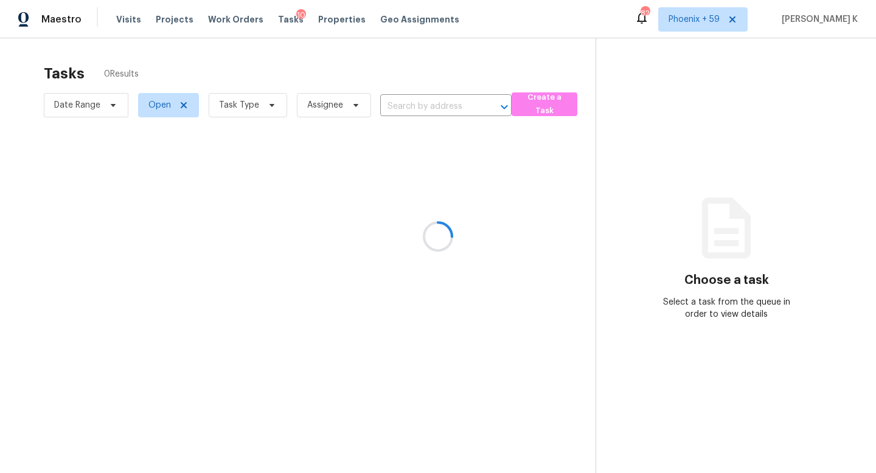
click at [429, 101] on div at bounding box center [438, 236] width 876 height 473
click at [431, 108] on div at bounding box center [438, 236] width 876 height 473
click at [417, 108] on div at bounding box center [438, 236] width 876 height 473
click at [402, 63] on div at bounding box center [438, 236] width 876 height 473
click at [401, 89] on div at bounding box center [438, 236] width 876 height 473
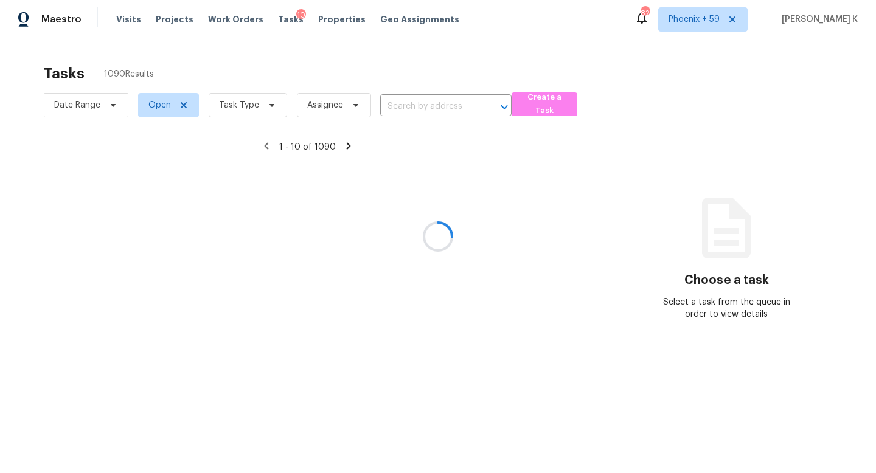
click at [417, 122] on div at bounding box center [438, 236] width 876 height 473
click at [423, 107] on input "text" at bounding box center [428, 106] width 97 height 19
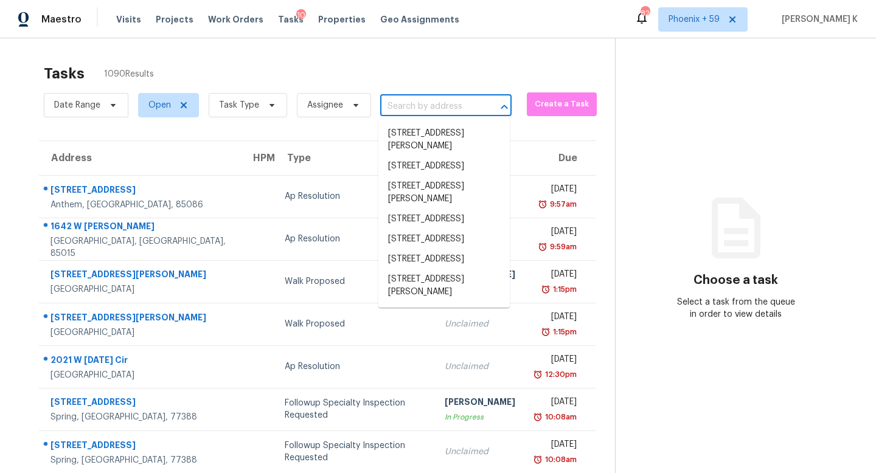
paste input "2013 Morningside Dr"
type input "2013 Morningside Dr"
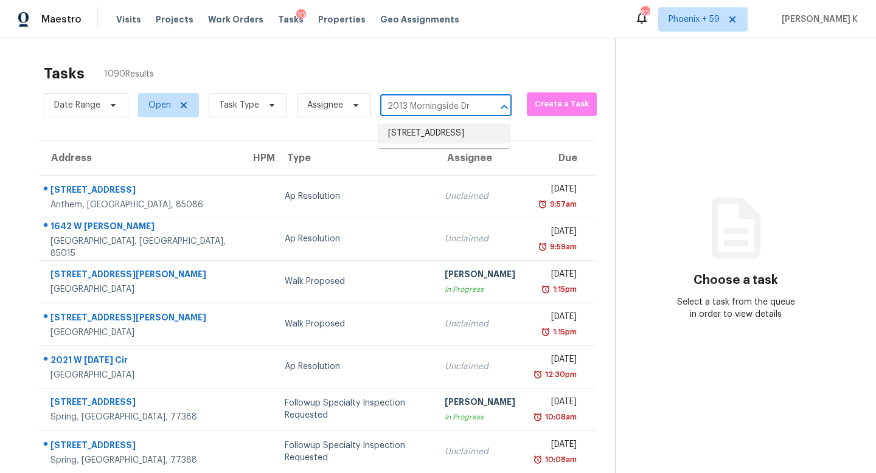
click at [434, 137] on li "[STREET_ADDRESS]" at bounding box center [443, 133] width 131 height 20
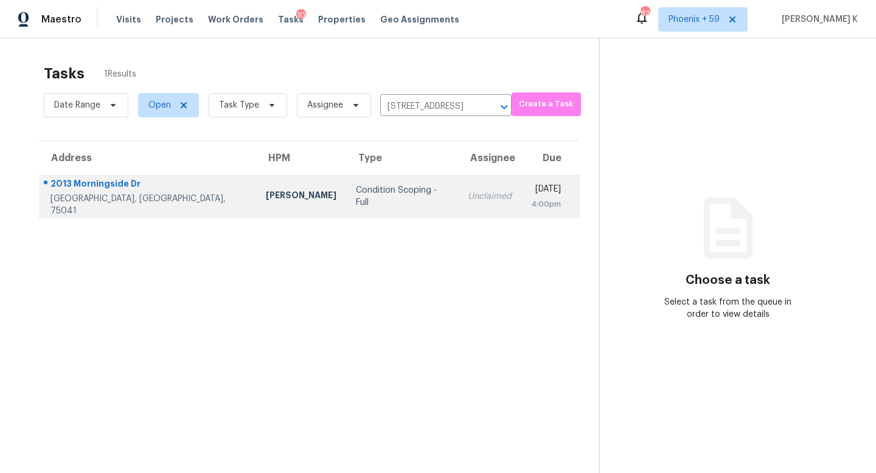
click at [468, 192] on div "Unclaimed" at bounding box center [490, 196] width 44 height 12
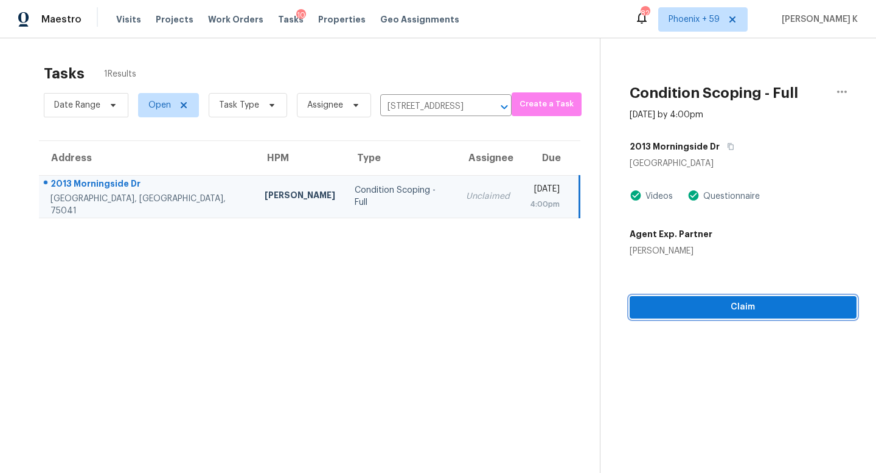
click at [737, 307] on span "Claim" at bounding box center [743, 307] width 208 height 15
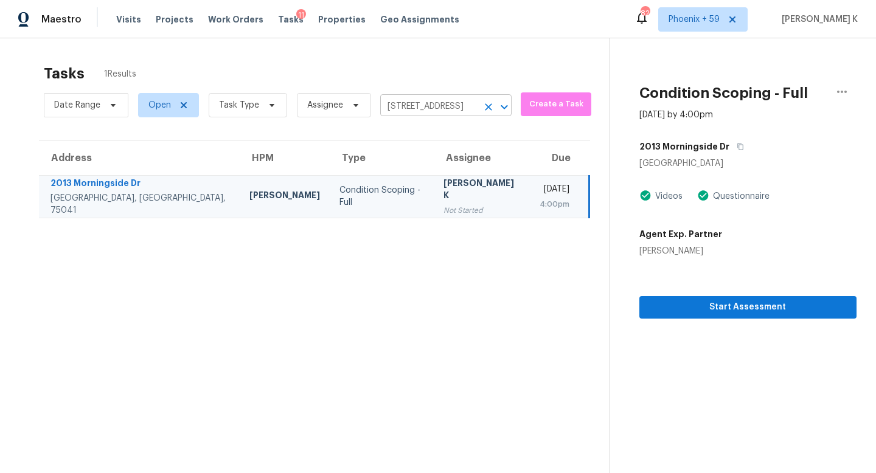
click at [448, 114] on input "[STREET_ADDRESS]" at bounding box center [428, 106] width 97 height 19
paste input "[STREET_ADDRESS][PERSON_NAME]"
type input "[STREET_ADDRESS]"
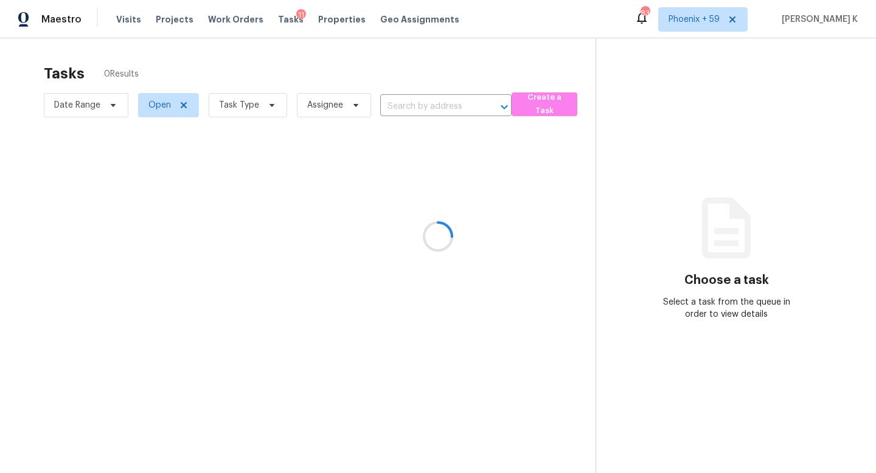
click at [420, 111] on div at bounding box center [438, 236] width 876 height 473
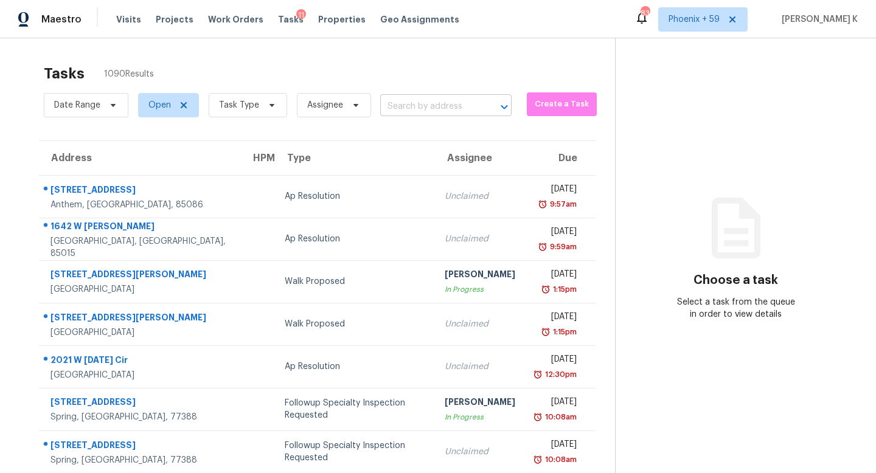
click at [418, 109] on input "text" at bounding box center [428, 106] width 97 height 19
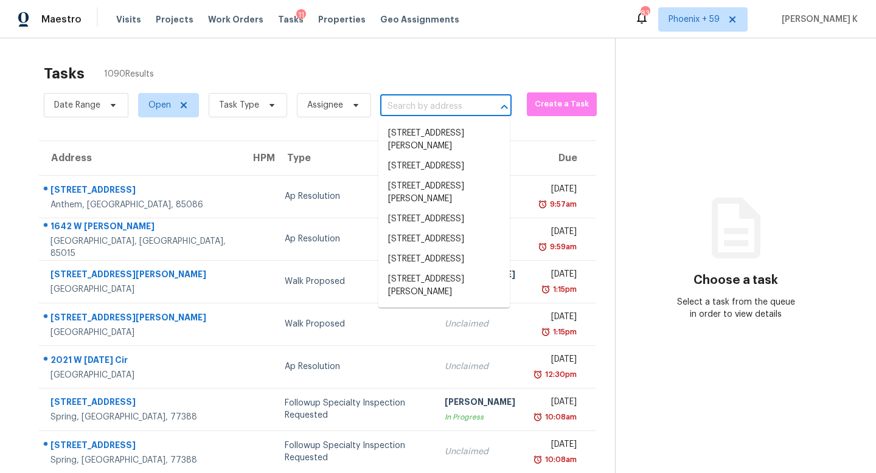
paste input "[STREET_ADDRESS][PERSON_NAME]"
type input "[STREET_ADDRESS][PERSON_NAME]"
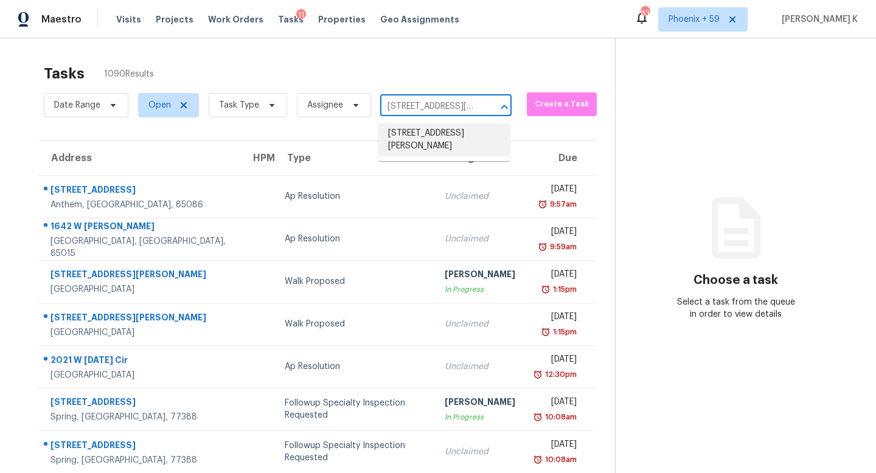
click at [422, 142] on li "[STREET_ADDRESS][PERSON_NAME]" at bounding box center [443, 139] width 131 height 33
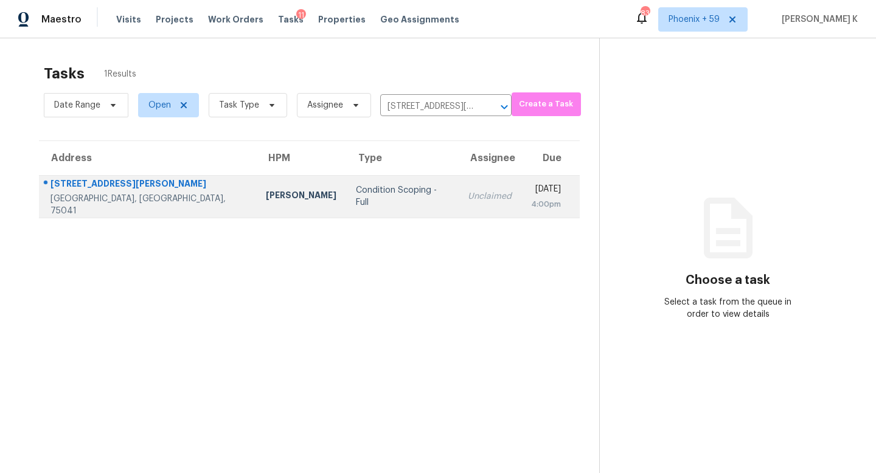
click at [521, 201] on td "[DATE] 4:00pm" at bounding box center [550, 196] width 58 height 43
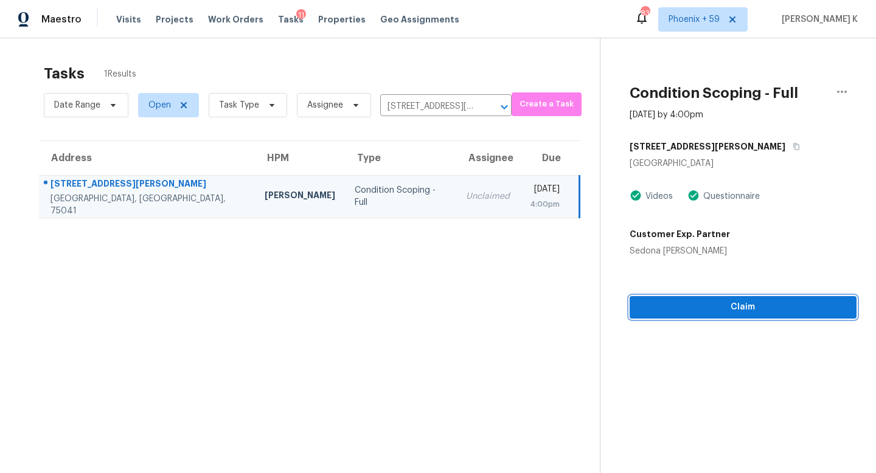
click at [710, 304] on span "Claim" at bounding box center [743, 307] width 208 height 15
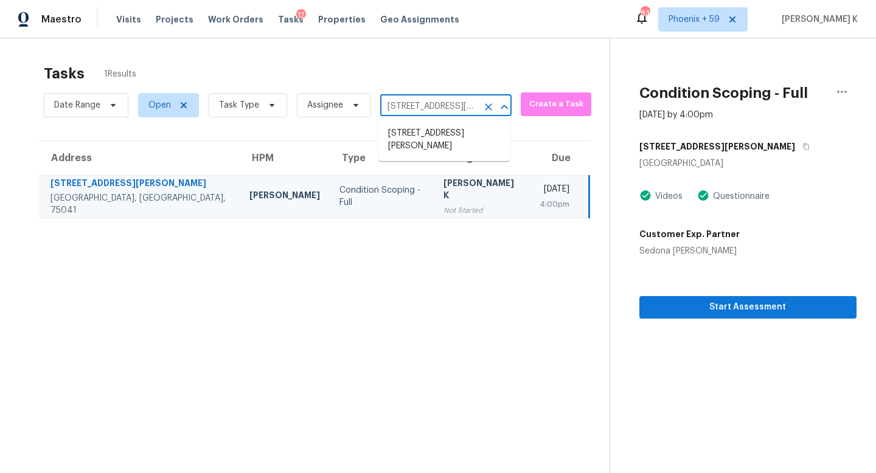
click at [414, 105] on input "1217 Mayfield Ave, Garland, TX 75041" at bounding box center [428, 106] width 97 height 19
paste input "2024 Pinenut Dr"
type input "2024 Pinenut Dr"
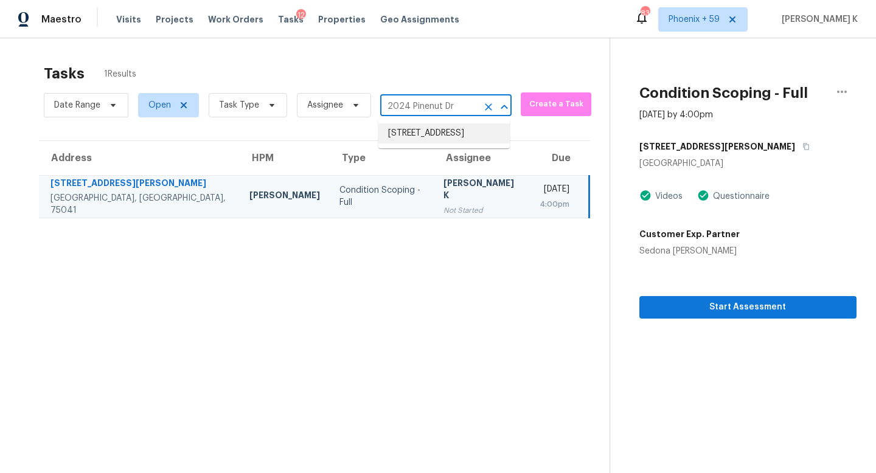
click at [428, 139] on li "2024 Pinenut Dr, Mesquite, TX 75181" at bounding box center [443, 133] width 131 height 20
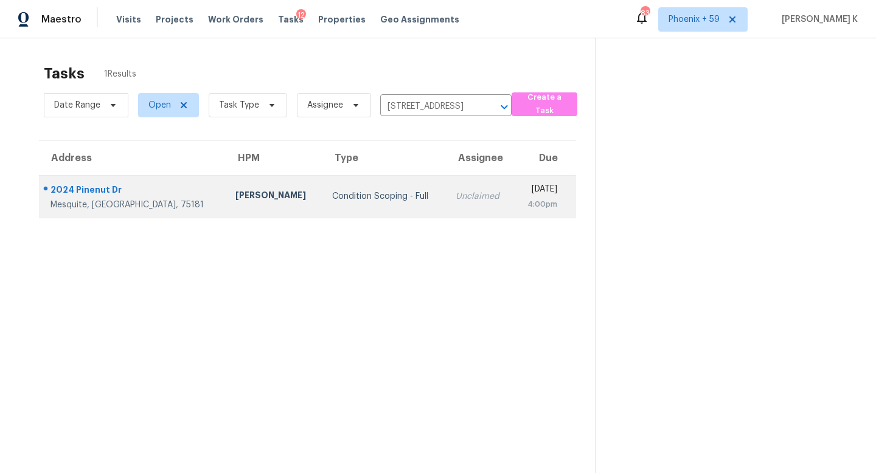
click at [513, 203] on td "Mon, Aug 11th 2025 4:00pm" at bounding box center [544, 196] width 63 height 43
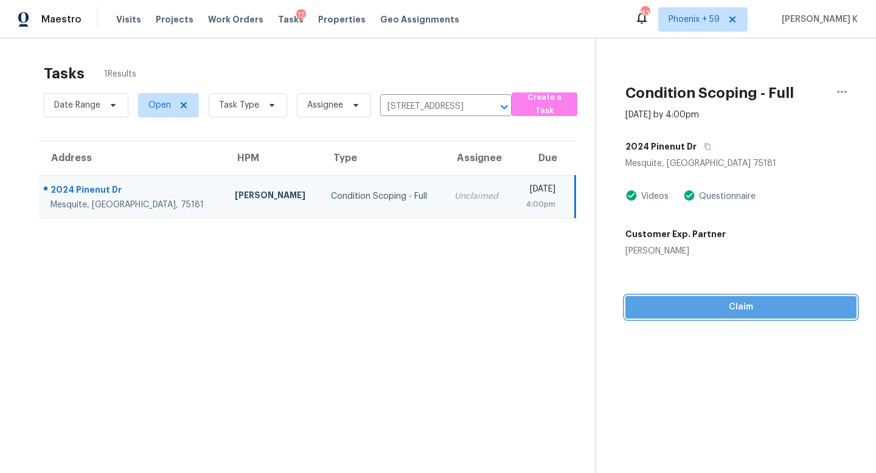
click at [740, 310] on span "Claim" at bounding box center [741, 307] width 212 height 15
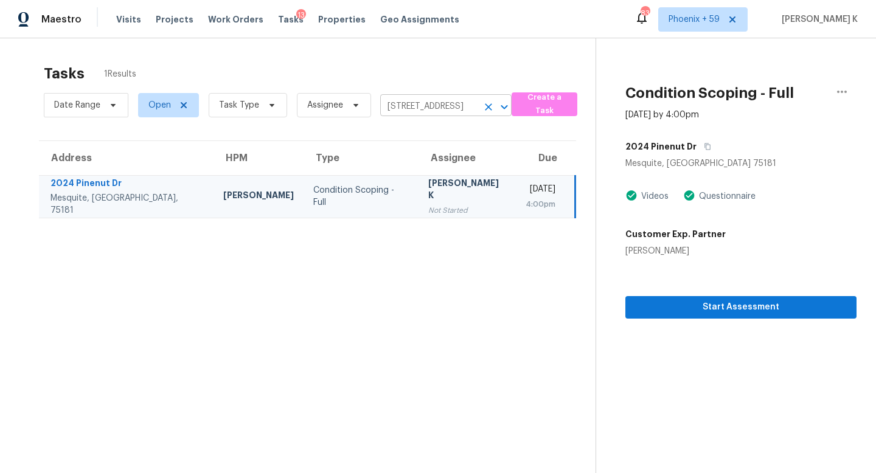
click at [450, 108] on input "2024 Pinenut Dr, Mesquite, TX 75181" at bounding box center [428, 106] width 97 height 19
paste input "1012 Woodside Ln"
type input "1012 Woodside Ln"
click at [453, 141] on li "1012 Woodside Ln, Seagoville, TX 75159" at bounding box center [443, 133] width 131 height 20
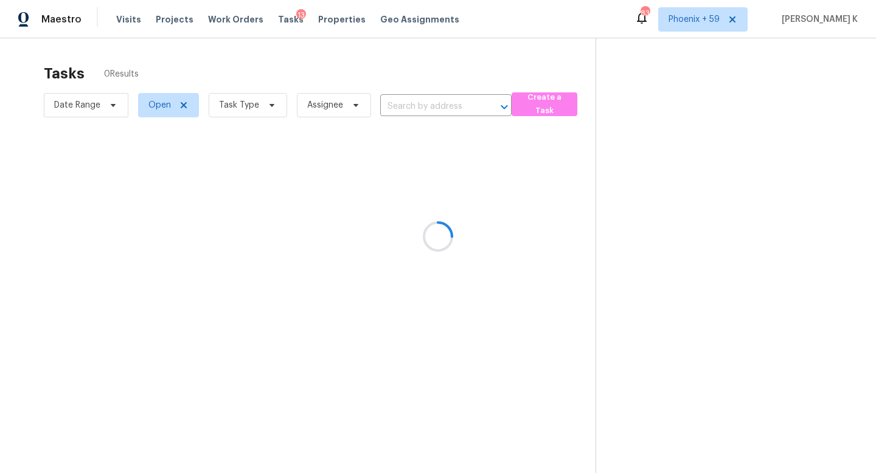
type input "1012 Woodside Ln, Seagoville, TX 75159"
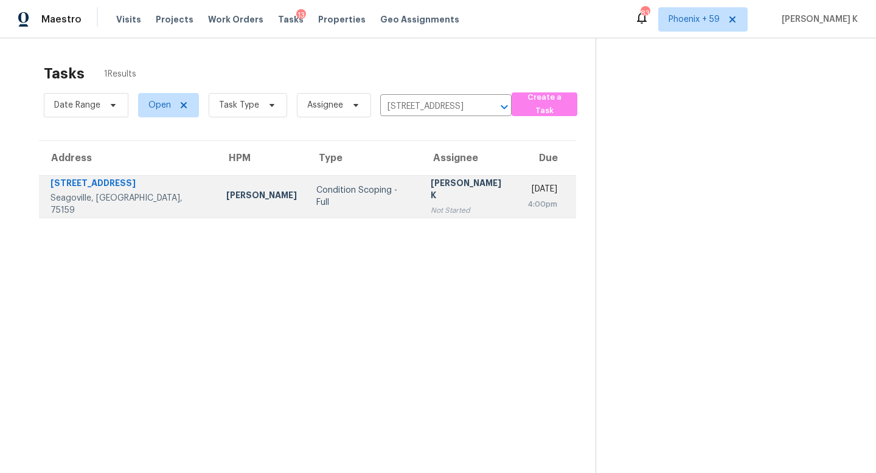
click at [431, 204] on div "Not Started" at bounding box center [470, 210] width 78 height 12
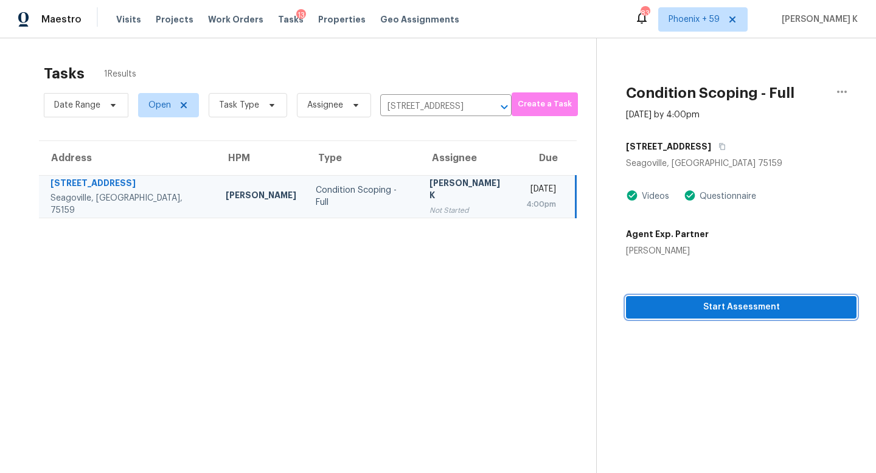
click at [677, 310] on span "Start Assessment" at bounding box center [741, 307] width 211 height 15
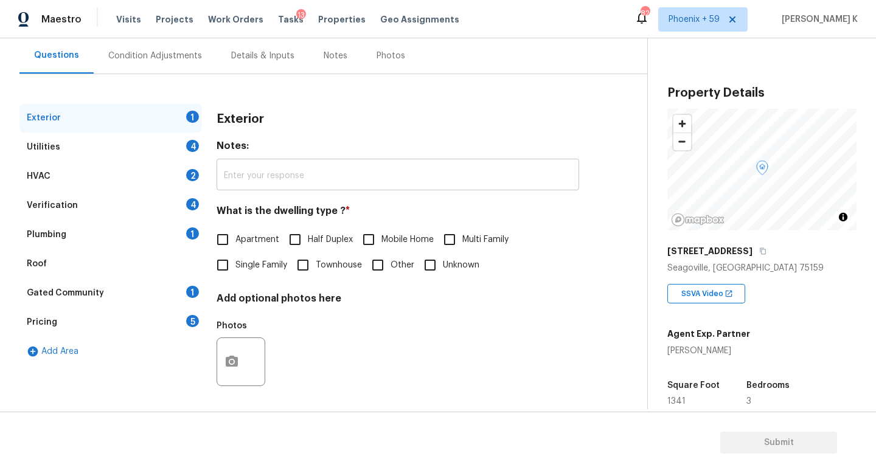
scroll to position [113, 0]
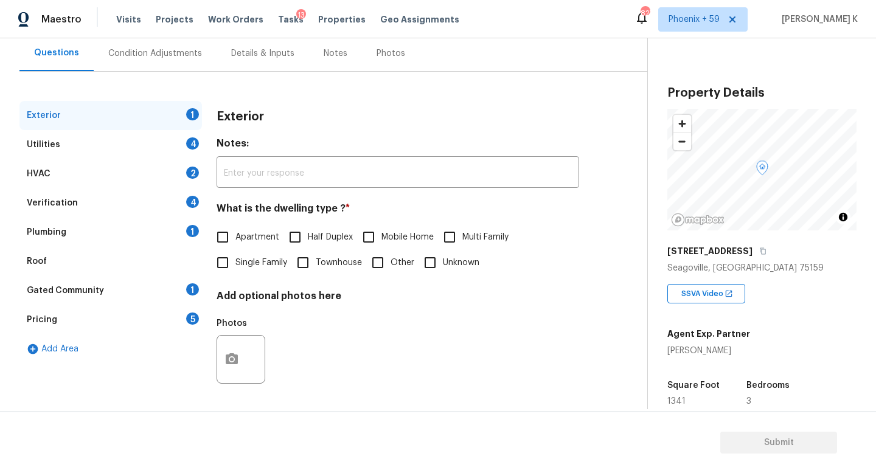
click at [224, 265] on input "Single Family" at bounding box center [223, 263] width 26 height 26
checkbox input "true"
click at [141, 131] on div "Utilities 4" at bounding box center [110, 144] width 182 height 29
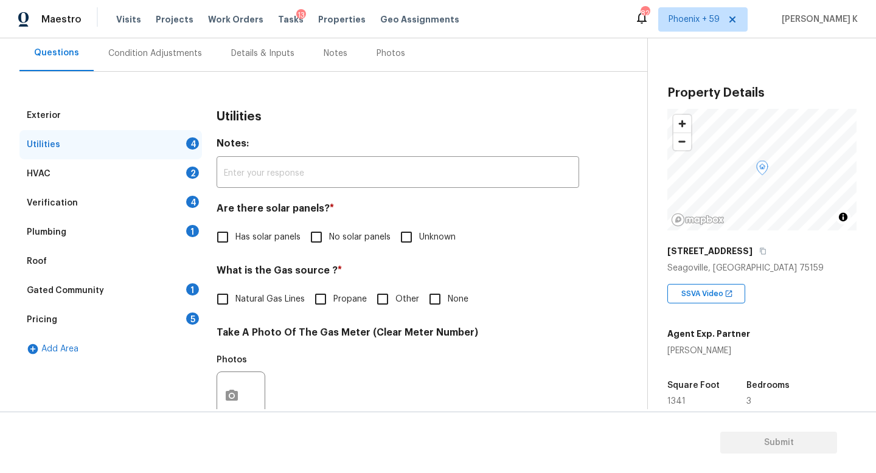
click at [318, 235] on input "No solar panels" at bounding box center [317, 237] width 26 height 26
checkbox input "true"
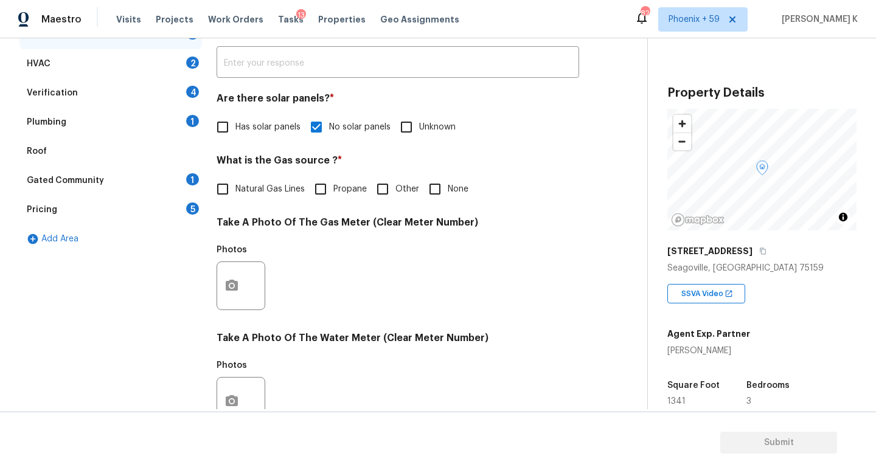
scroll to position [442, 0]
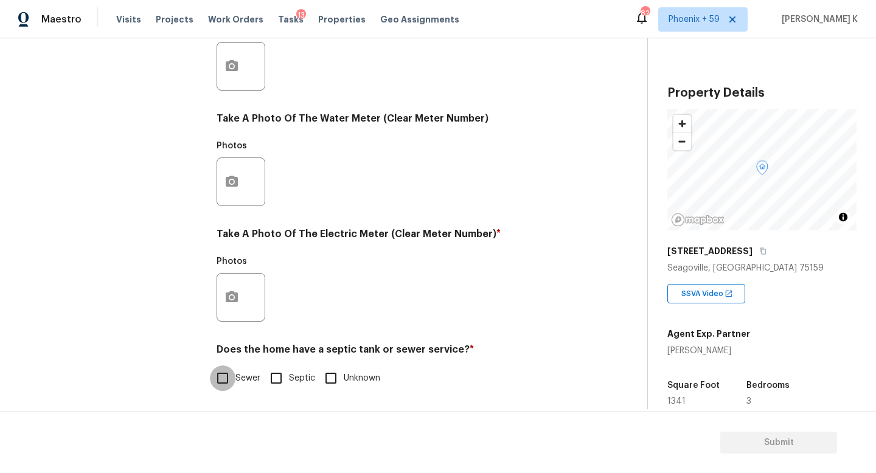
click at [228, 377] on input "Sewer" at bounding box center [223, 379] width 26 height 26
checkbox input "true"
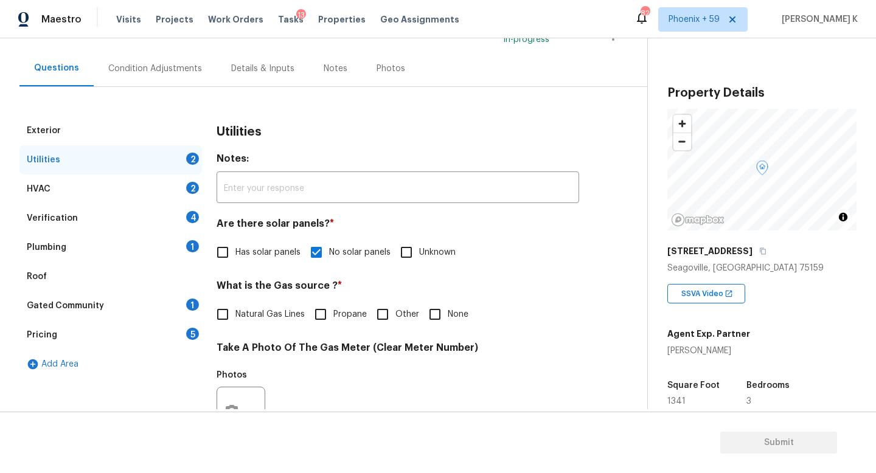
scroll to position [91, 0]
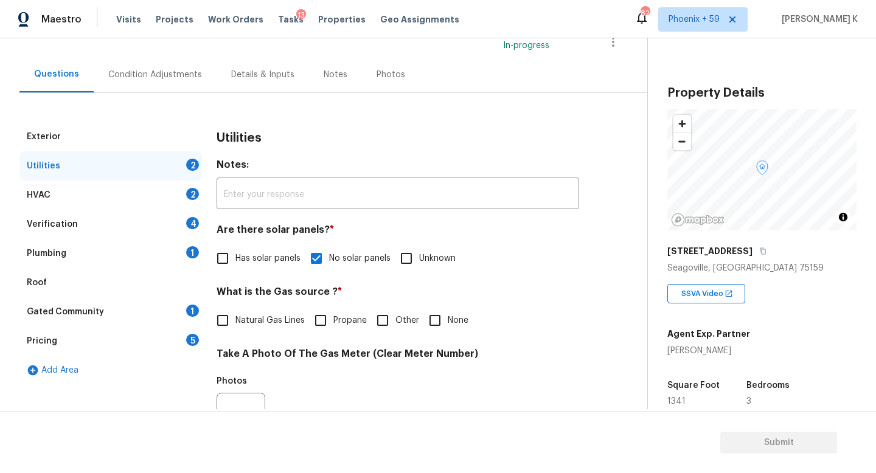
click at [113, 196] on div "HVAC 2" at bounding box center [110, 195] width 182 height 29
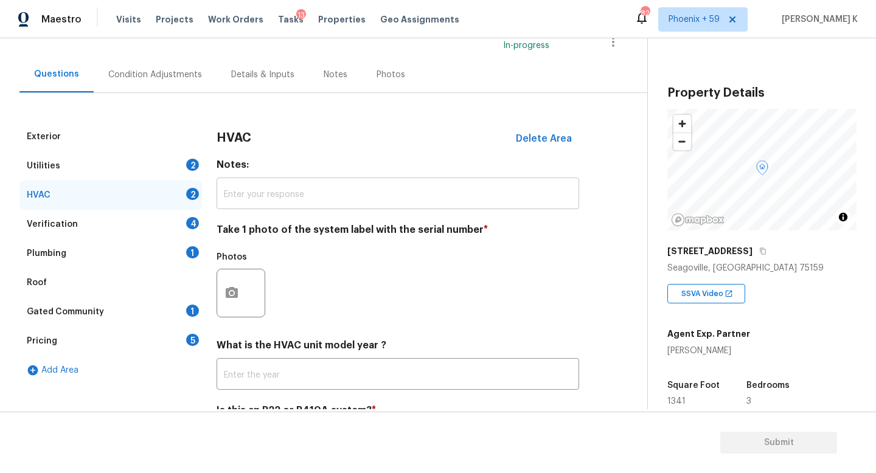
scroll to position [153, 0]
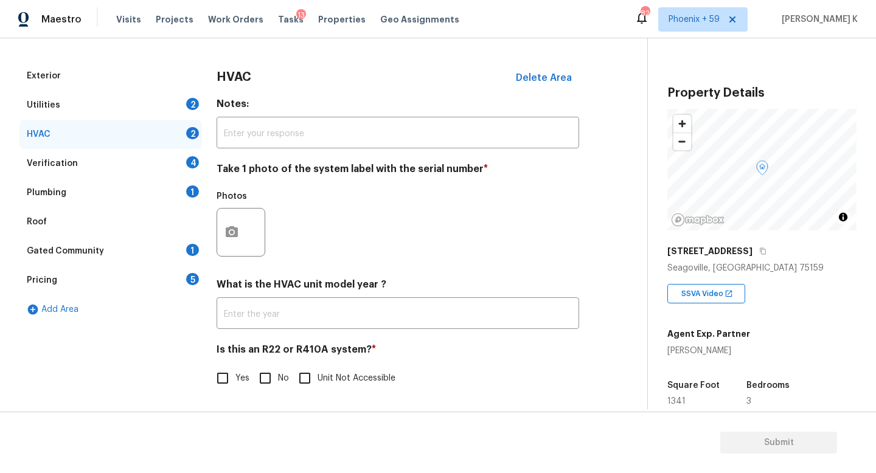
click at [271, 378] on input "No" at bounding box center [265, 379] width 26 height 26
checkbox input "true"
click at [146, 167] on div "Verification 4" at bounding box center [110, 163] width 182 height 29
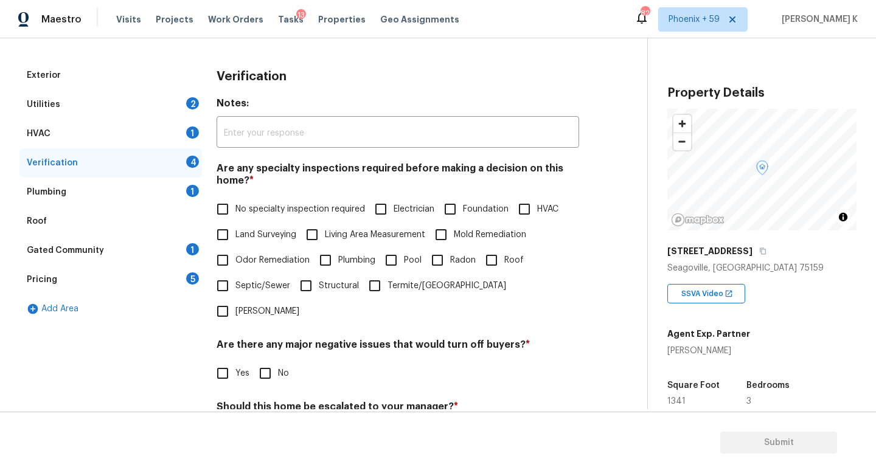
click at [145, 131] on div "HVAC 1" at bounding box center [110, 133] width 182 height 29
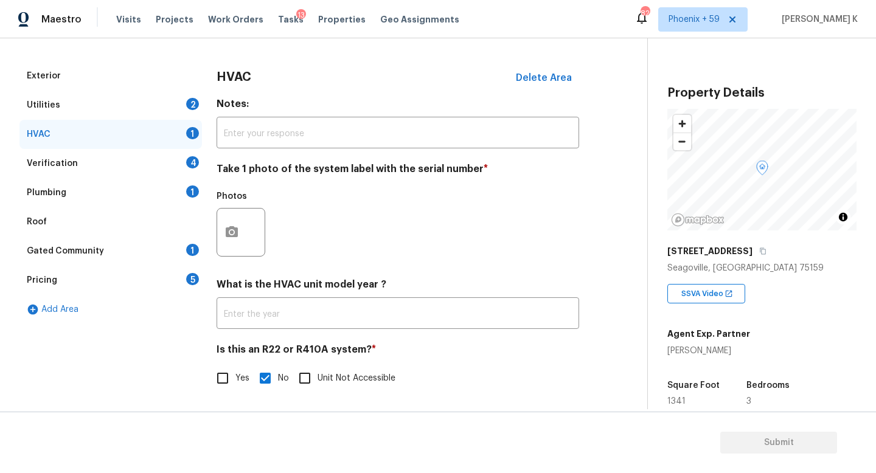
click at [146, 99] on div "Utilities 2" at bounding box center [110, 105] width 182 height 29
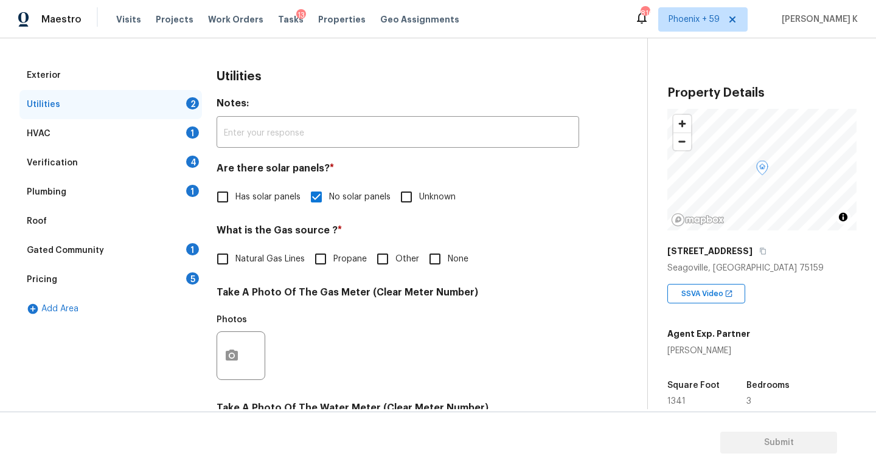
scroll to position [0, 0]
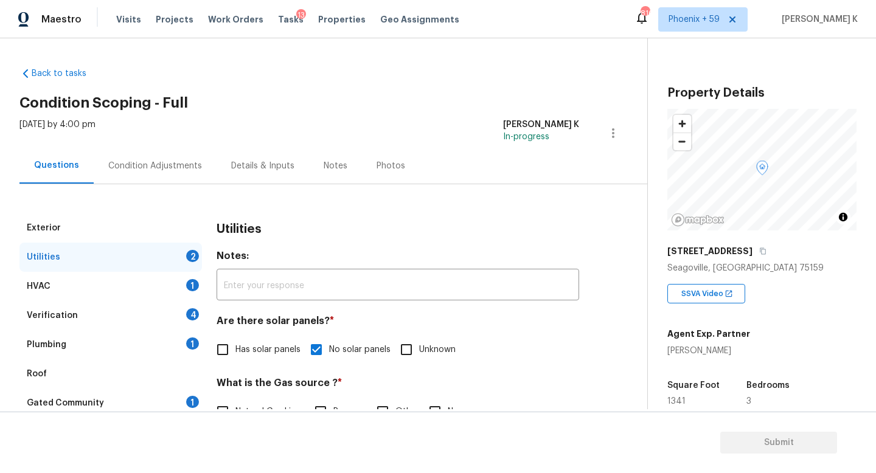
click at [165, 161] on div "Condition Adjustments" at bounding box center [155, 166] width 94 height 12
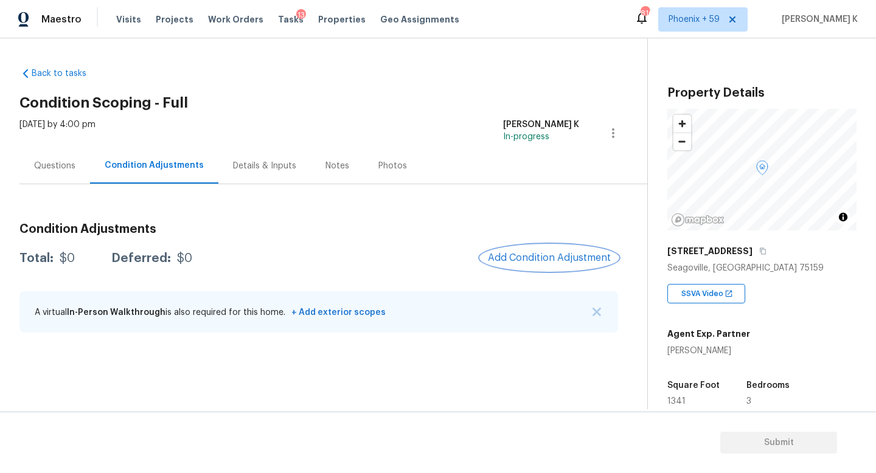
click at [541, 262] on span "Add Condition Adjustment" at bounding box center [549, 257] width 123 height 11
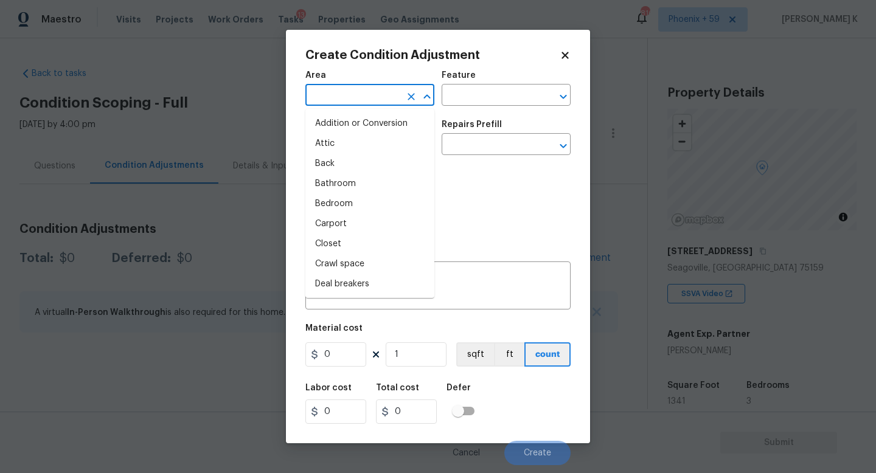
click at [368, 99] on input "text" at bounding box center [352, 96] width 95 height 19
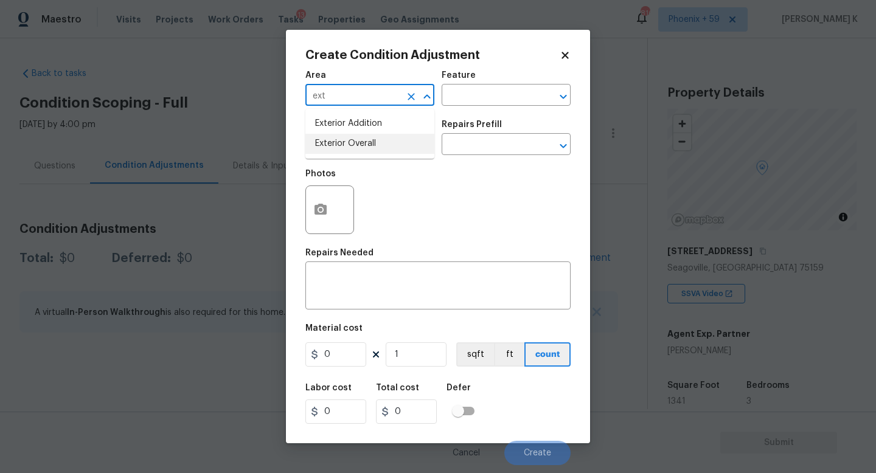
click at [382, 139] on li "Exterior Overall" at bounding box center [369, 144] width 129 height 20
type input "Exterior Overall"
click at [385, 143] on input "text" at bounding box center [352, 145] width 95 height 19
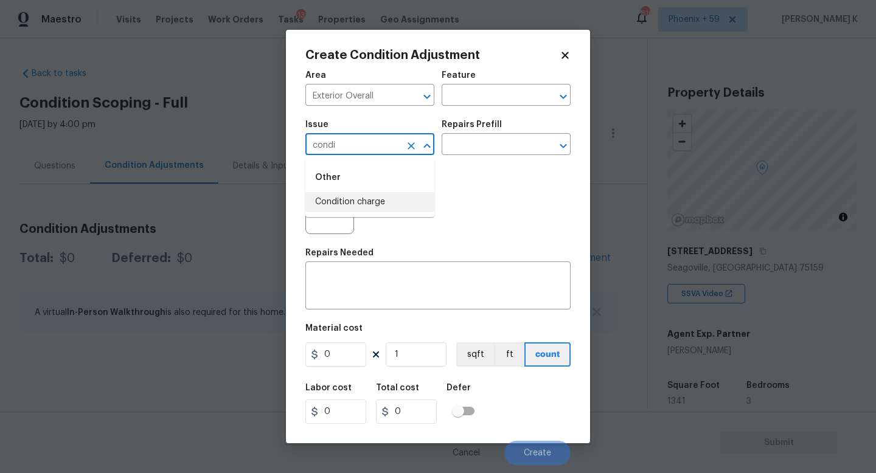
click at [387, 202] on li "Condition charge" at bounding box center [369, 202] width 129 height 20
type input "Condition charge"
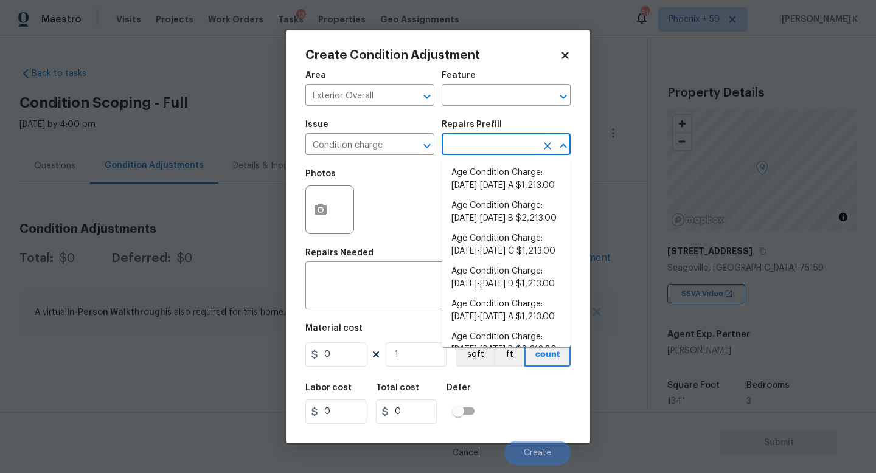
click at [496, 140] on input "text" at bounding box center [489, 145] width 95 height 19
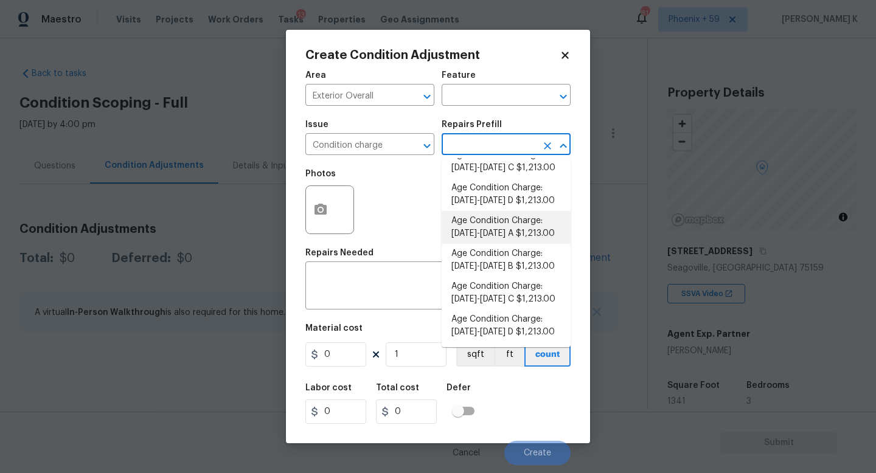
scroll to position [219, 0]
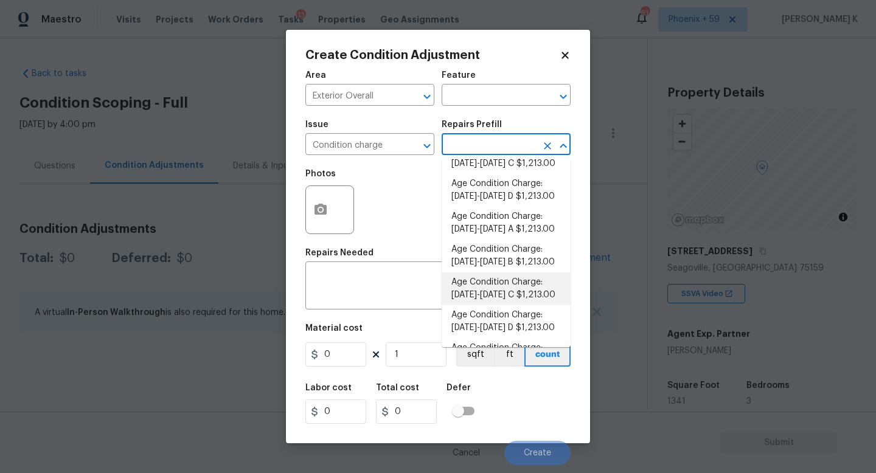
click at [488, 291] on li "Age Condition Charge: 1993-2008 C $1,213.00" at bounding box center [506, 289] width 129 height 33
type input "Home Readiness Packages"
type textarea "Age Condition Charge: 1993-2008 C"
type input "1213"
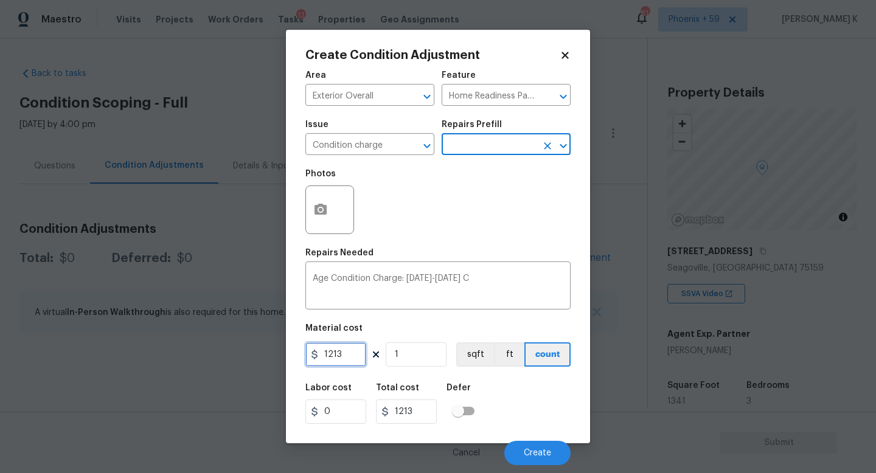
click at [361, 350] on input "1213" at bounding box center [335, 354] width 61 height 24
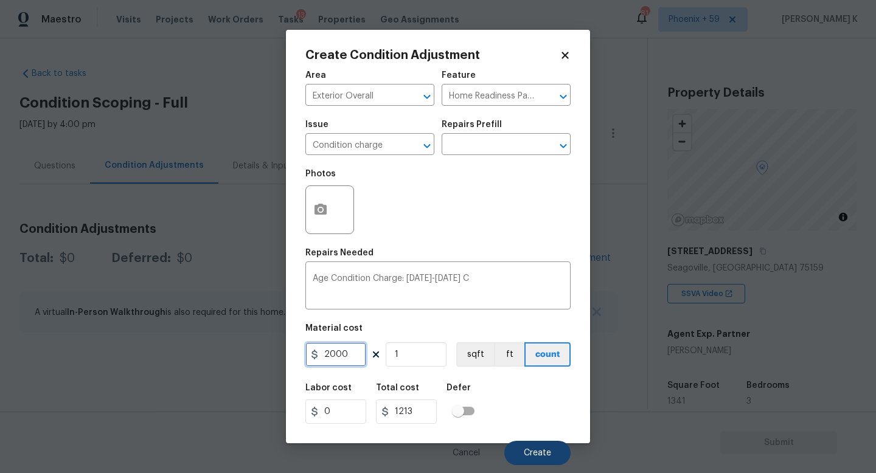
type input "2000"
click at [538, 451] on span "Create" at bounding box center [537, 453] width 27 height 9
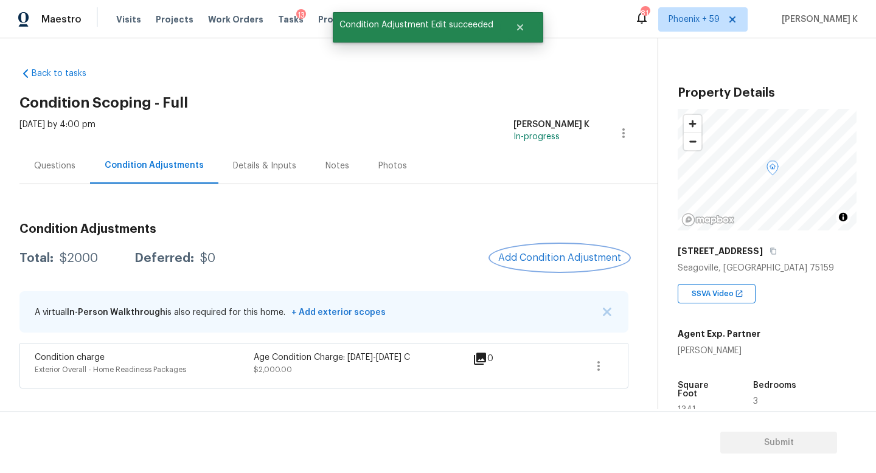
click at [587, 264] on button "Add Condition Adjustment" at bounding box center [559, 258] width 137 height 26
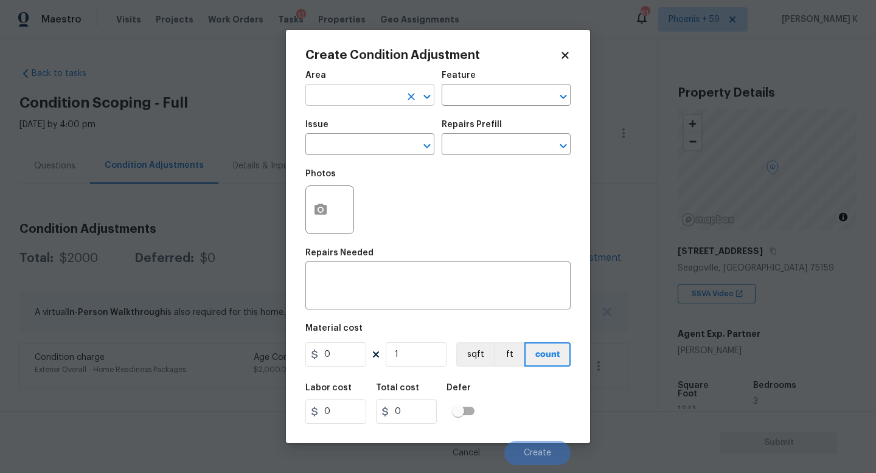
click at [357, 96] on input "text" at bounding box center [352, 96] width 95 height 19
type input "l"
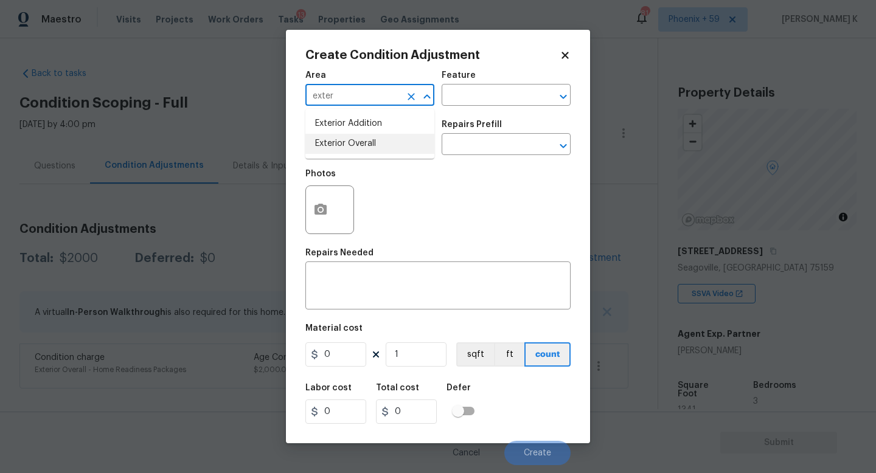
click at [363, 144] on li "Exterior Overall" at bounding box center [369, 144] width 129 height 20
type input "Exterior Overall"
click at [366, 144] on input "text" at bounding box center [352, 145] width 95 height 19
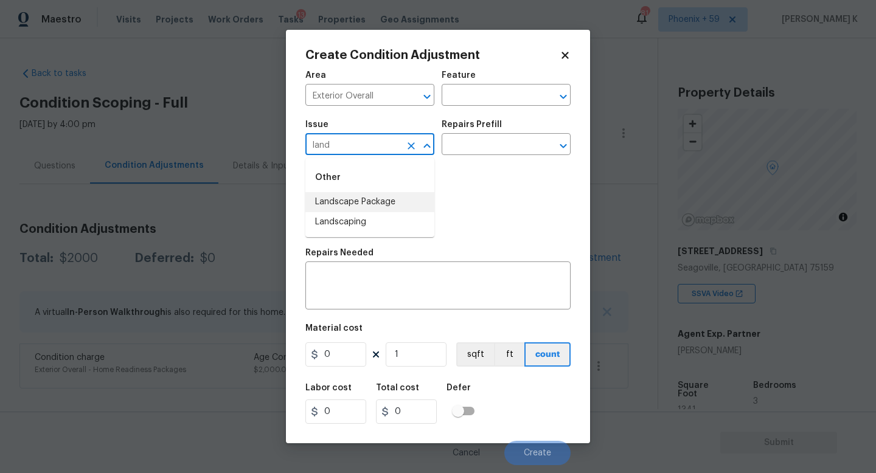
click at [392, 197] on li "Landscape Package" at bounding box center [369, 202] width 129 height 20
click at [498, 154] on input "text" at bounding box center [489, 145] width 95 height 19
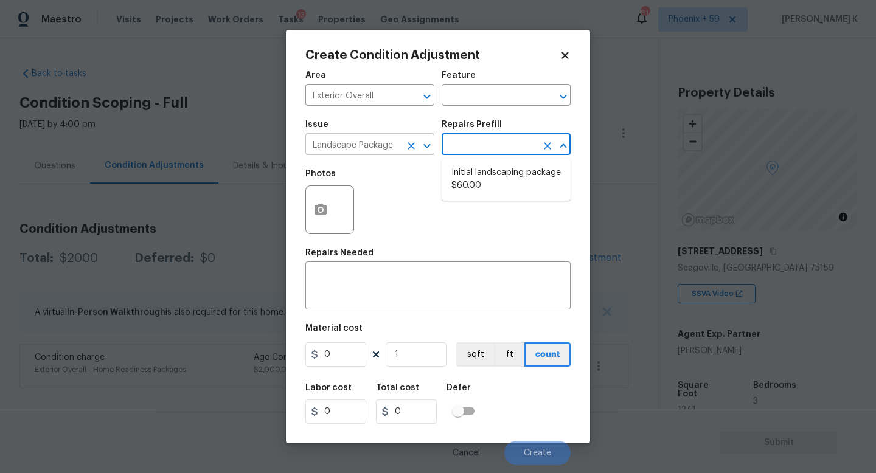
click at [378, 141] on input "Landscape Package" at bounding box center [352, 145] width 95 height 19
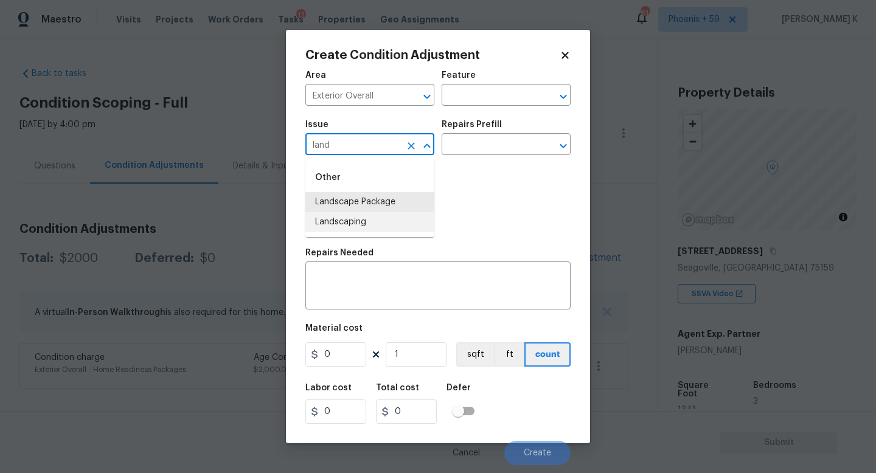
click at [377, 222] on li "Landscaping" at bounding box center [369, 222] width 129 height 20
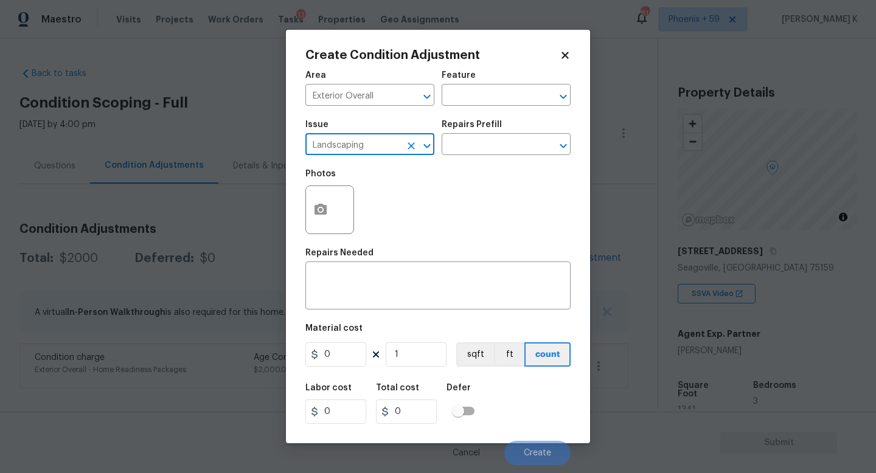
type input "Landscaping"
click at [503, 136] on div "Repairs Prefill" at bounding box center [506, 128] width 129 height 16
click at [502, 145] on input "text" at bounding box center [489, 145] width 95 height 19
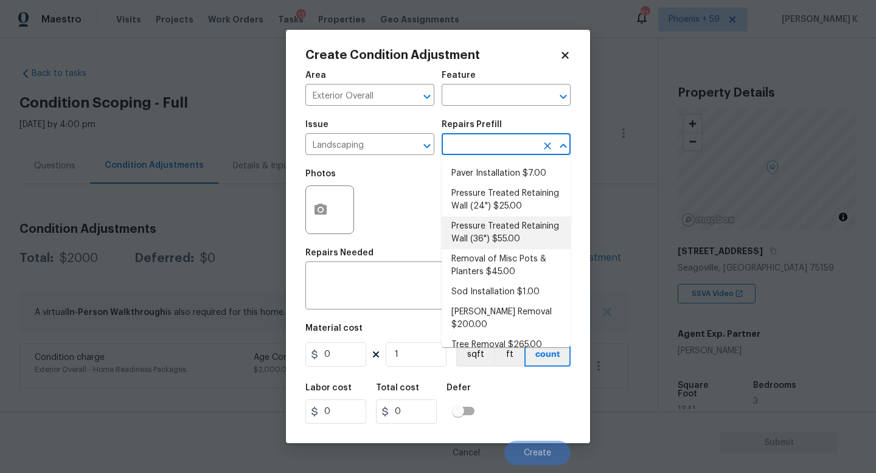
scroll to position [0, 0]
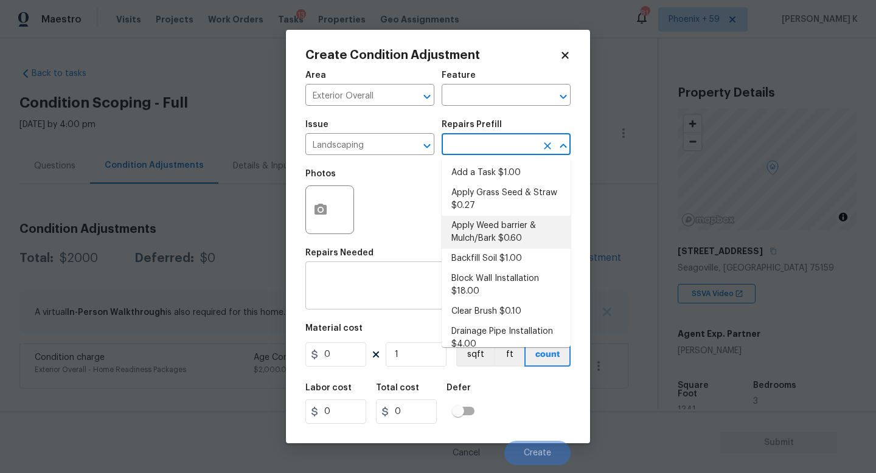
click at [375, 302] on div "x ​" at bounding box center [437, 287] width 265 height 45
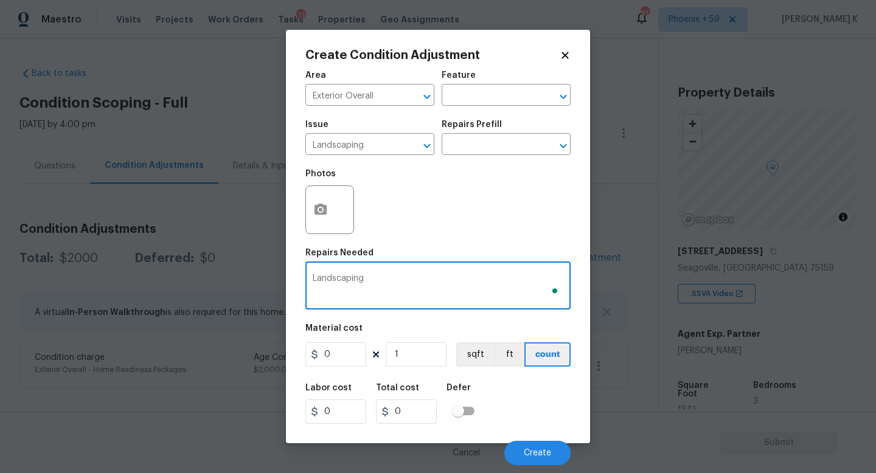
type textarea "Landscaping"
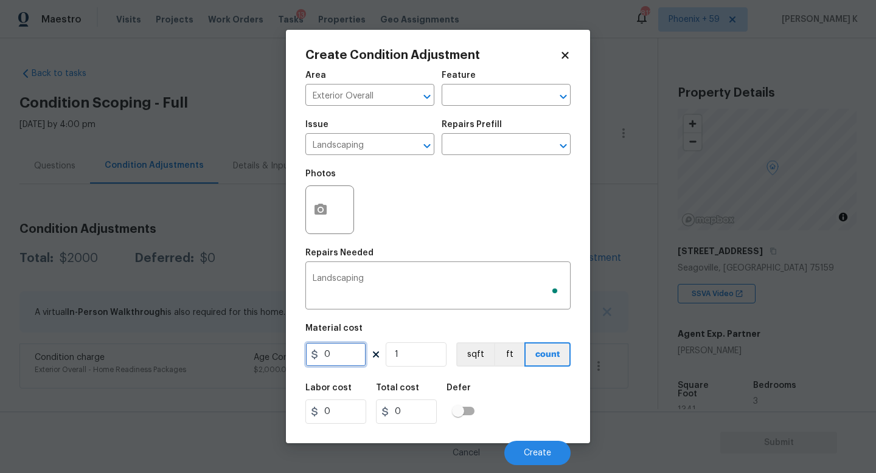
click at [358, 357] on input "0" at bounding box center [335, 354] width 61 height 24
type input "2000"
click at [544, 454] on span "Create" at bounding box center [537, 453] width 27 height 9
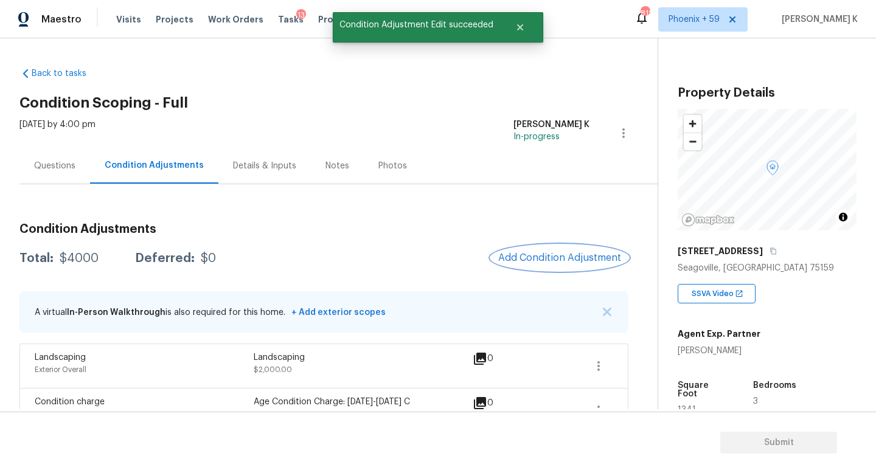
scroll to position [27, 0]
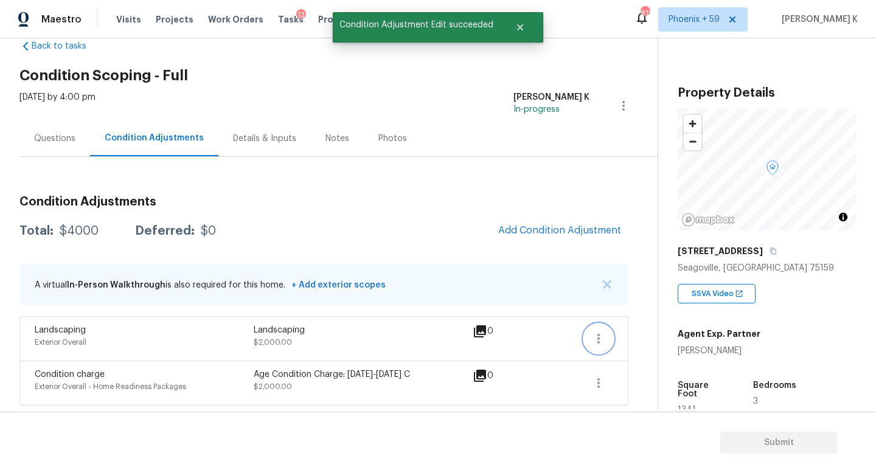
click at [594, 337] on icon "button" at bounding box center [598, 339] width 15 height 15
click at [627, 335] on div "Edit" at bounding box center [667, 336] width 95 height 12
